Goal: Task Accomplishment & Management: Use online tool/utility

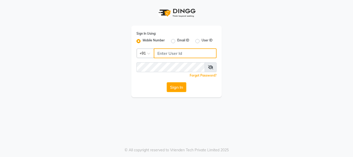
click at [202, 51] on input "Username" at bounding box center [185, 53] width 63 height 10
type input "9930504264"
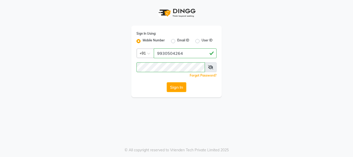
click at [221, 118] on div "Sign In Using: Mobile Number Email ID User ID Country Code × +91 9930504264 Rem…" at bounding box center [176, 78] width 353 height 157
click at [176, 88] on button "Sign In" at bounding box center [177, 87] width 20 height 10
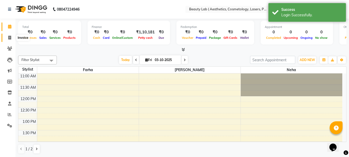
click at [10, 37] on icon at bounding box center [9, 38] width 3 height 4
select select "service"
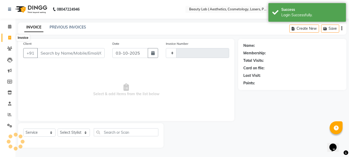
type input "0699"
select select "7169"
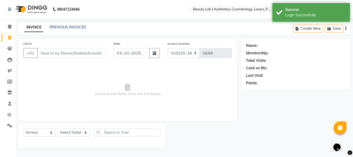
click at [58, 52] on input "Client" at bounding box center [71, 53] width 68 height 10
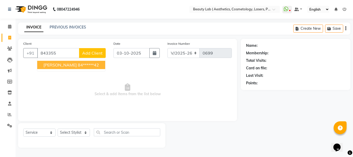
click at [82, 67] on button "pooja singh 84******42" at bounding box center [71, 65] width 68 height 8
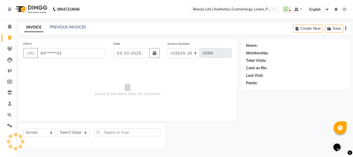
type input "84******42"
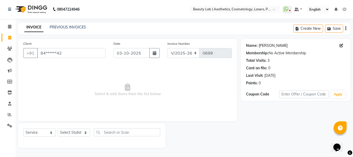
click at [267, 46] on link "[PERSON_NAME]" at bounding box center [273, 45] width 29 height 5
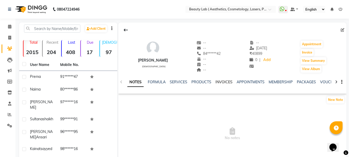
click at [229, 82] on link "INVOICES" at bounding box center [224, 82] width 17 height 5
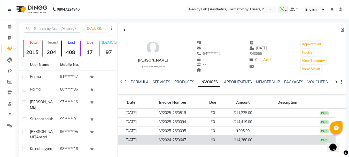
click at [248, 141] on td "₹14,260.00" at bounding box center [242, 139] width 37 height 9
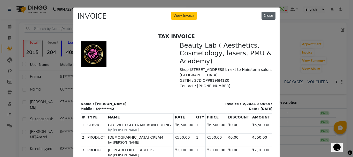
click at [267, 16] on button "Close" at bounding box center [269, 16] width 14 height 8
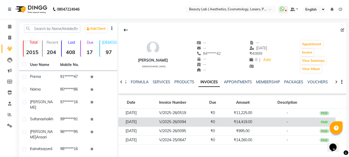
click at [242, 120] on td "₹14,419.00" at bounding box center [242, 121] width 37 height 9
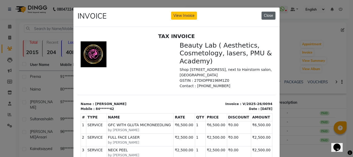
click at [267, 13] on button "Close" at bounding box center [269, 16] width 14 height 8
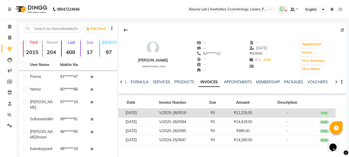
click at [249, 113] on td "₹11,225.00" at bounding box center [242, 113] width 37 height 9
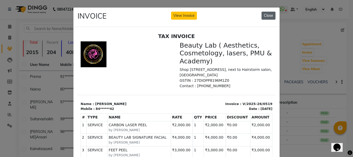
click at [271, 16] on button "Close" at bounding box center [269, 16] width 14 height 8
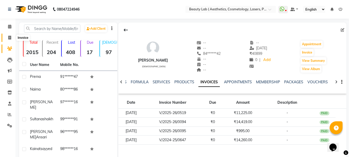
click at [9, 37] on icon at bounding box center [9, 38] width 3 height 4
select select "7169"
select select "service"
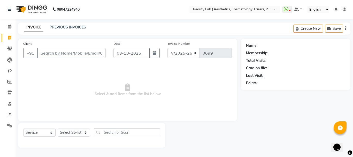
click at [73, 53] on input "Client" at bounding box center [71, 53] width 68 height 10
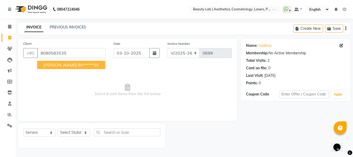
click at [78, 64] on ngb-highlight "80******35" at bounding box center [88, 64] width 21 height 5
type input "80******35"
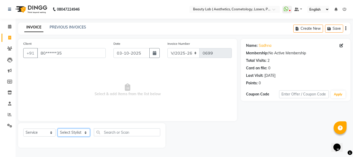
click at [71, 134] on select "Select Stylist [PERSON_NAME] neha nishu sarika" at bounding box center [74, 132] width 32 height 8
select select "59940"
click at [58, 128] on select "Select Stylist [PERSON_NAME] neha nishu sarika" at bounding box center [74, 132] width 32 height 8
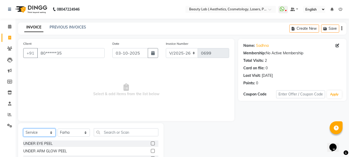
click at [32, 134] on select "Select Service Product Membership Package Voucher Prepaid Gift Card" at bounding box center [39, 132] width 32 height 8
select select "product"
click at [23, 128] on select "Select Service Product Membership Package Voucher Prepaid Gift Card" at bounding box center [39, 132] width 32 height 8
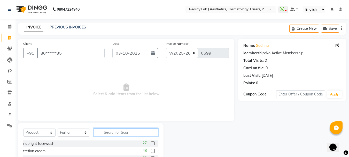
click at [112, 134] on input "text" at bounding box center [126, 132] width 65 height 8
type input "cle"
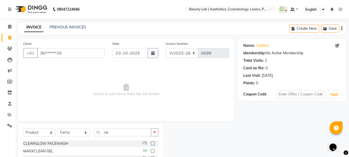
click at [153, 142] on label at bounding box center [153, 143] width 4 height 4
click at [153, 142] on input "checkbox" at bounding box center [152, 143] width 3 height 3
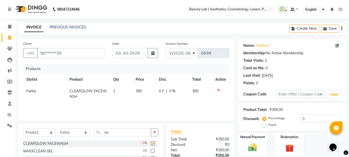
checkbox input "false"
click at [114, 134] on input "cle" at bounding box center [122, 132] width 57 height 8
type input "c"
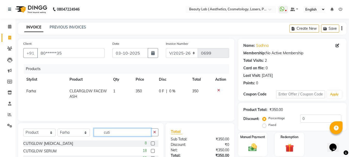
type input "cuti"
click at [152, 151] on label at bounding box center [153, 151] width 4 height 4
click at [152, 151] on input "checkbox" at bounding box center [152, 150] width 3 height 3
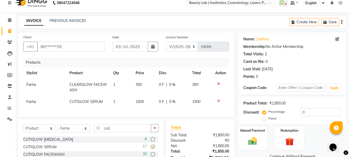
checkbox input "false"
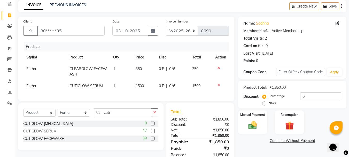
scroll to position [26, 0]
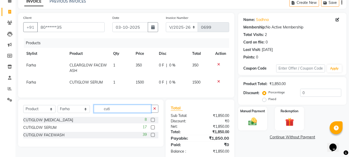
click at [117, 113] on input "cuti" at bounding box center [122, 109] width 57 height 8
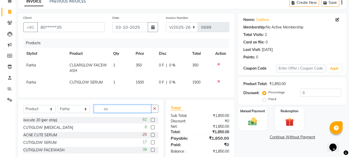
type input "c"
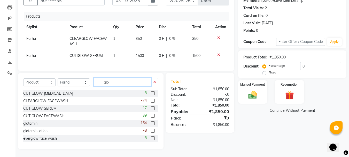
scroll to position [56, 0]
type input "glo"
click at [151, 129] on label at bounding box center [153, 131] width 4 height 4
click at [151, 129] on input "checkbox" at bounding box center [152, 130] width 3 height 3
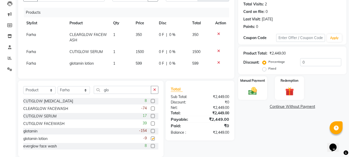
checkbox input "false"
click at [117, 94] on input "glo" at bounding box center [122, 90] width 57 height 8
type input "g"
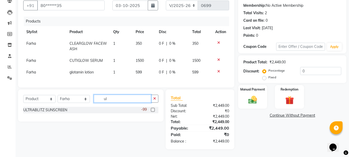
scroll to position [51, 0]
type input "ul"
click at [153, 110] on label at bounding box center [153, 110] width 4 height 4
click at [153, 110] on input "checkbox" at bounding box center [152, 109] width 3 height 3
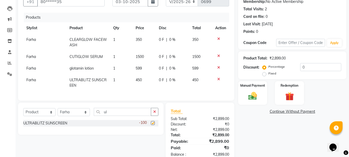
checkbox input "false"
click at [124, 116] on input "ul" at bounding box center [122, 112] width 57 height 8
type input "u"
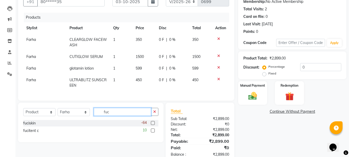
type input "fuc"
click at [151, 125] on label at bounding box center [153, 123] width 4 height 4
click at [151, 125] on input "checkbox" at bounding box center [152, 122] width 3 height 3
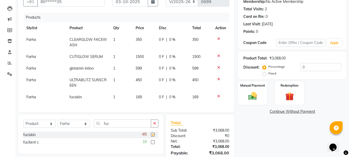
checkbox input "false"
click at [118, 127] on input "fuc" at bounding box center [122, 123] width 57 height 8
type input "f"
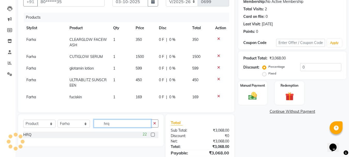
type input "hrq"
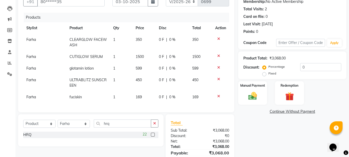
click at [153, 136] on label at bounding box center [153, 135] width 4 height 4
click at [153, 136] on input "checkbox" at bounding box center [152, 134] width 3 height 3
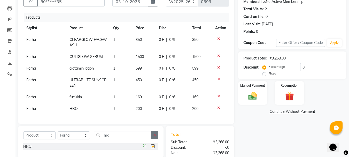
checkbox input "false"
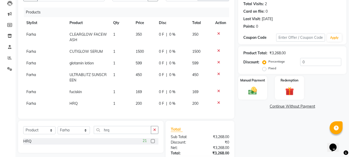
scroll to position [66, 0]
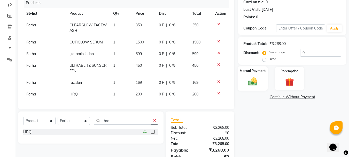
click at [249, 83] on img at bounding box center [252, 81] width 14 height 10
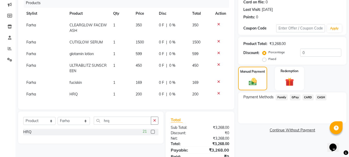
click at [321, 97] on span "CASH" at bounding box center [321, 97] width 11 height 6
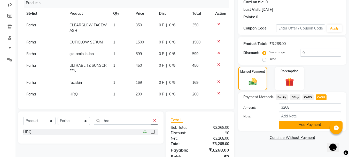
click at [307, 125] on button "Add Payment" at bounding box center [310, 125] width 63 height 8
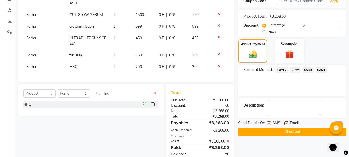
scroll to position [84, 0]
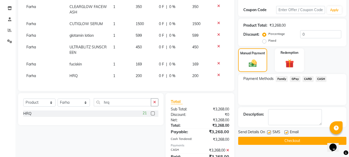
click at [268, 41] on label "Fixed" at bounding box center [272, 40] width 8 height 5
click at [265, 41] on input "Fixed" at bounding box center [266, 41] width 4 height 4
radio input "true"
click at [313, 33] on input "0" at bounding box center [320, 34] width 41 height 8
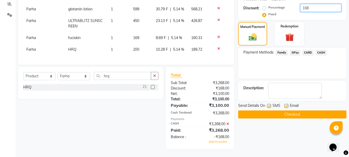
scroll to position [114, 0]
type input "168"
click at [228, 123] on icon at bounding box center [227, 124] width 3 height 4
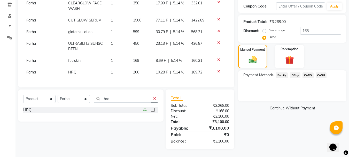
scroll to position [92, 0]
click at [319, 72] on span "CASH" at bounding box center [321, 75] width 11 height 6
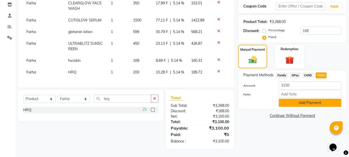
click at [311, 100] on button "Add Payment" at bounding box center [310, 103] width 63 height 8
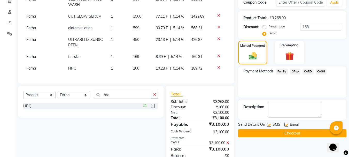
click at [259, 136] on button "Checkout" at bounding box center [292, 133] width 108 height 8
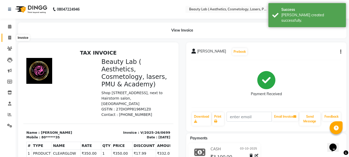
click at [8, 38] on icon at bounding box center [9, 38] width 3 height 4
select select "service"
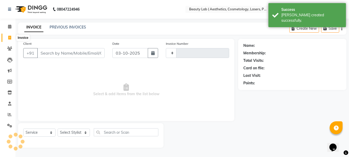
type input "0700"
select select "7169"
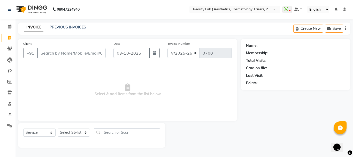
click at [56, 52] on input "Client" at bounding box center [71, 53] width 68 height 10
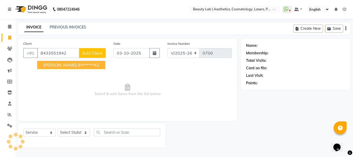
type input "8433551942"
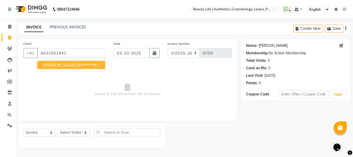
click at [268, 46] on link "[PERSON_NAME]" at bounding box center [273, 45] width 29 height 5
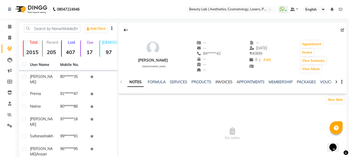
click at [218, 82] on link "INVOICES" at bounding box center [224, 82] width 17 height 5
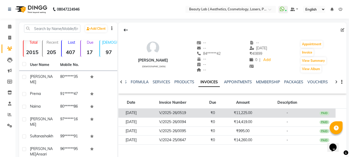
click at [244, 113] on td "₹11,225.00" at bounding box center [242, 113] width 37 height 9
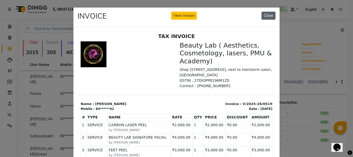
click at [267, 13] on button "Close" at bounding box center [269, 16] width 14 height 8
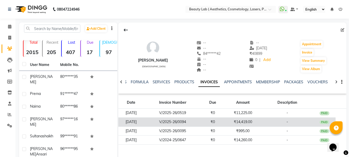
click at [242, 122] on td "₹14,419.00" at bounding box center [242, 121] width 37 height 9
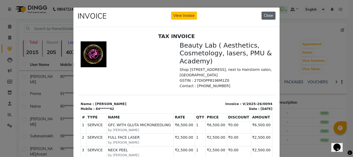
click at [267, 16] on button "Close" at bounding box center [269, 16] width 14 height 8
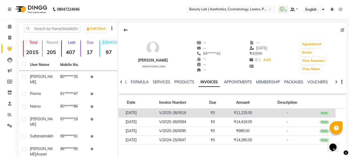
click at [258, 110] on td "₹11,225.00" at bounding box center [242, 113] width 37 height 9
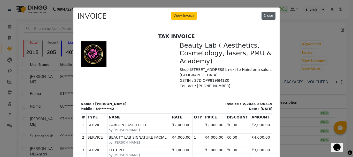
click at [270, 13] on button "Close" at bounding box center [269, 16] width 14 height 8
